Goal: Navigation & Orientation: Find specific page/section

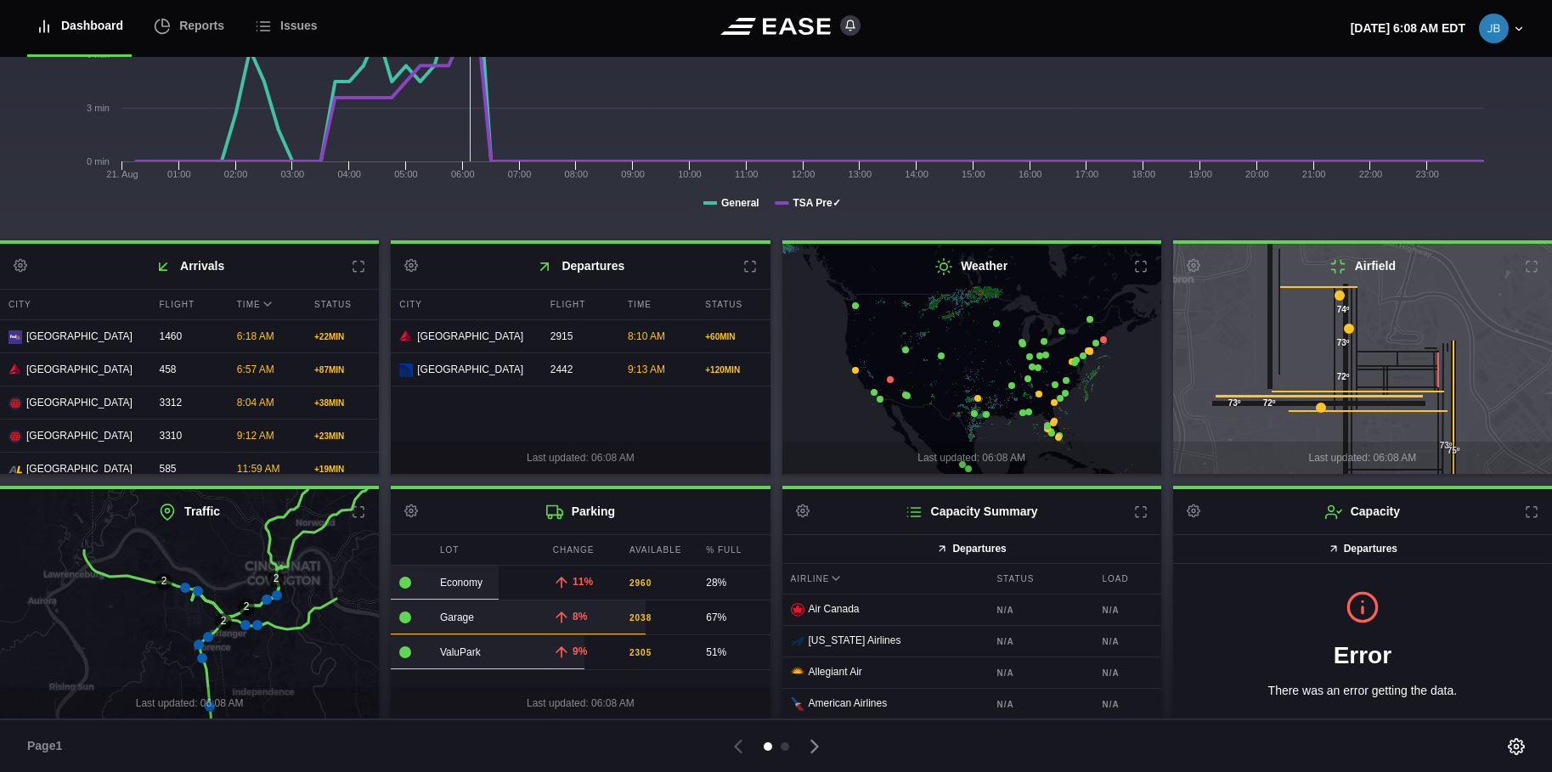
scroll to position [257, 0]
click at [783, 744] on div at bounding box center [785, 746] width 8 height 8
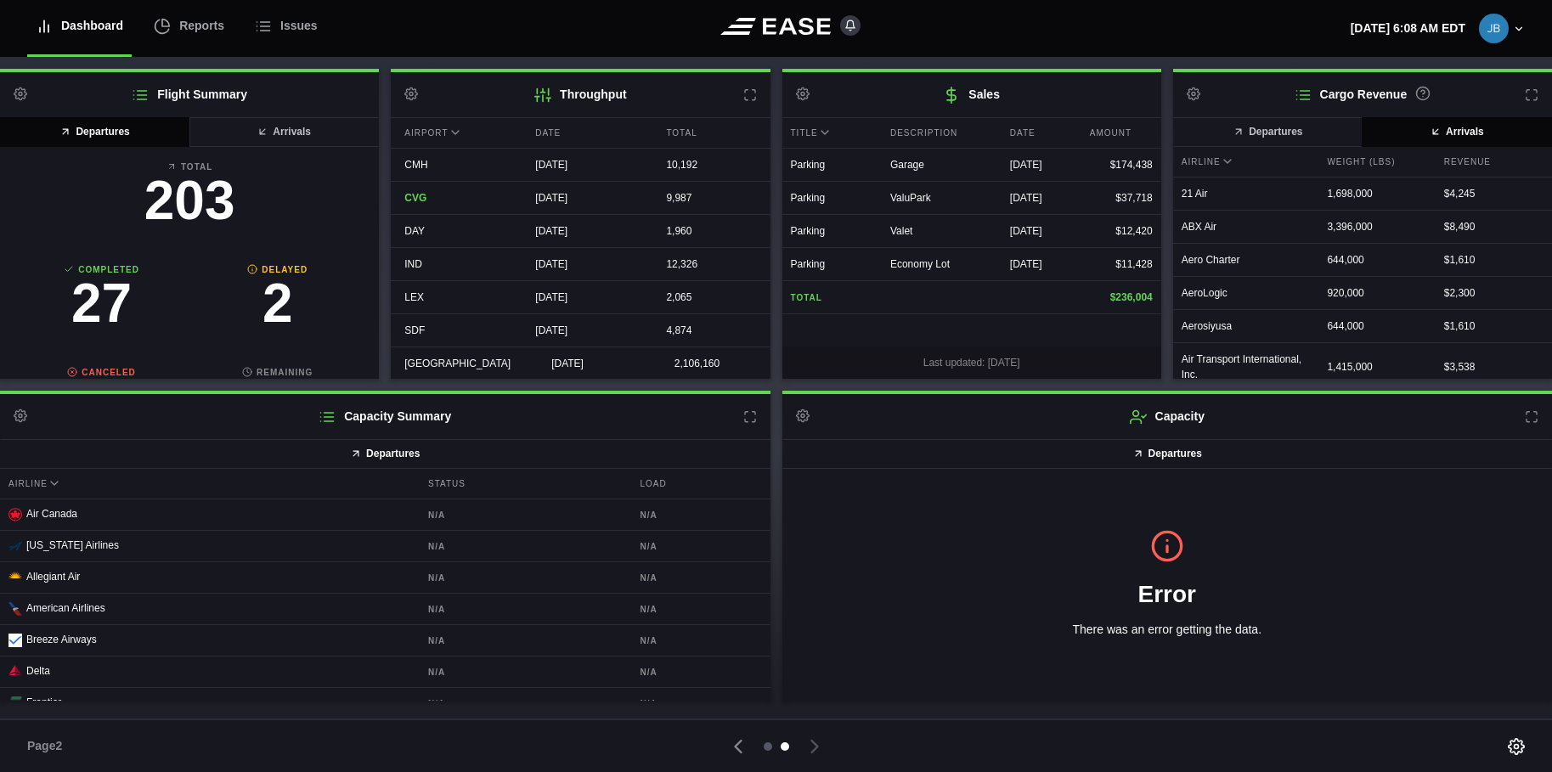
click at [770, 746] on div at bounding box center [768, 746] width 8 height 8
